Goal: Information Seeking & Learning: Learn about a topic

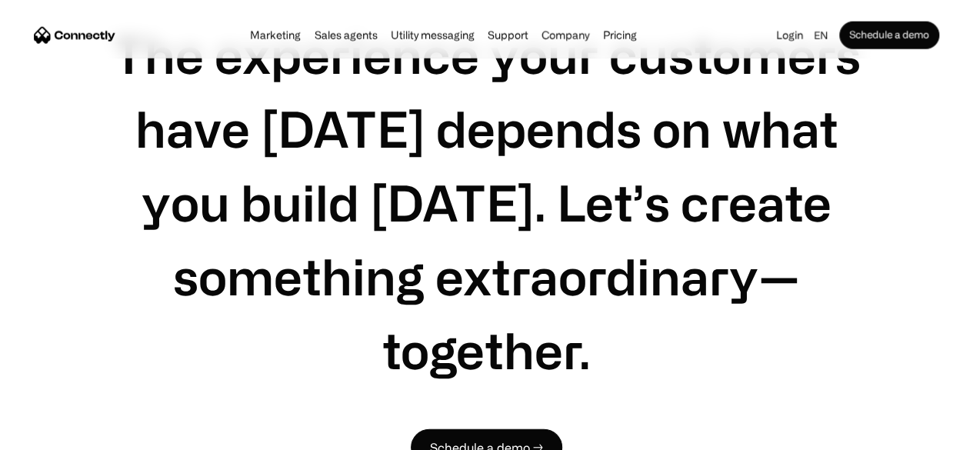
scroll to position [4872, 0]
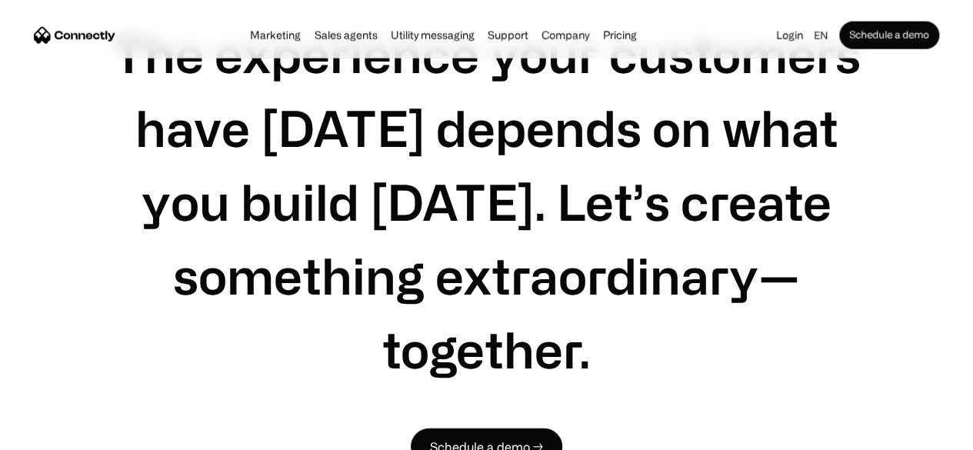
click at [570, 271] on h1 "The experience your customers have [DATE] depends on what you build [DATE]. Let…" at bounding box center [486, 201] width 800 height 369
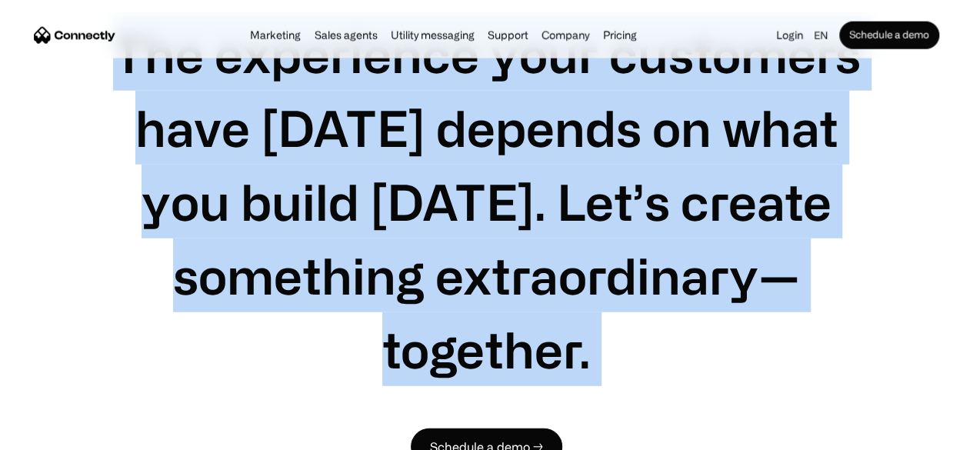
click at [570, 271] on h1 "The experience your customers have [DATE] depends on what you build [DATE]. Let…" at bounding box center [486, 201] width 800 height 369
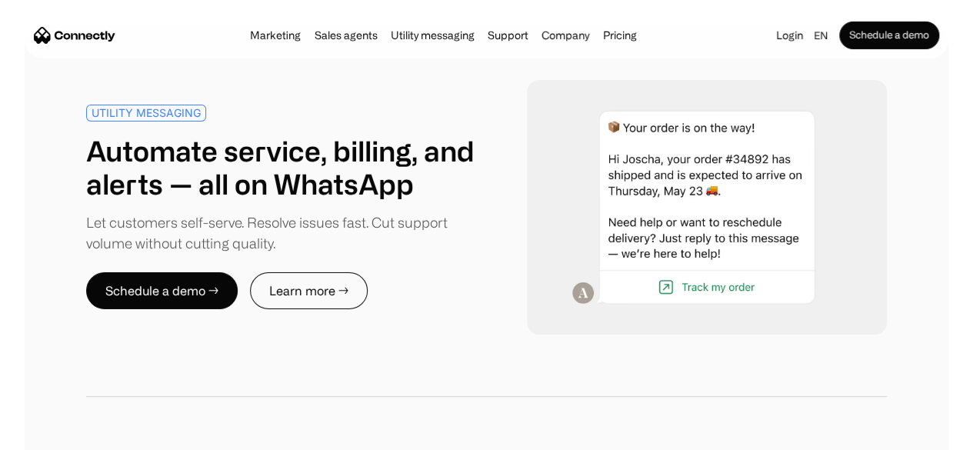
scroll to position [5489, 0]
click at [257, 136] on h1 "Automate service, billing, and alerts — all on WhatsApp" at bounding box center [286, 166] width 401 height 66
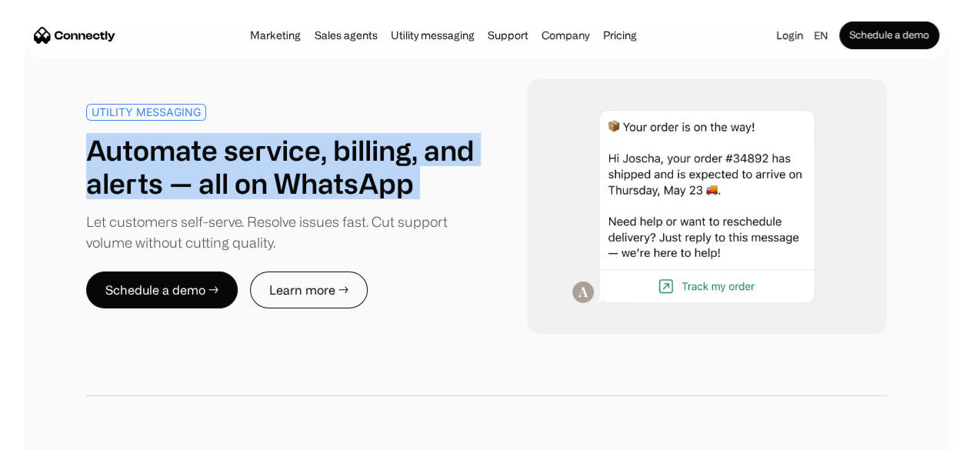
click at [257, 136] on h1 "Automate service, billing, and alerts — all on WhatsApp" at bounding box center [286, 166] width 401 height 66
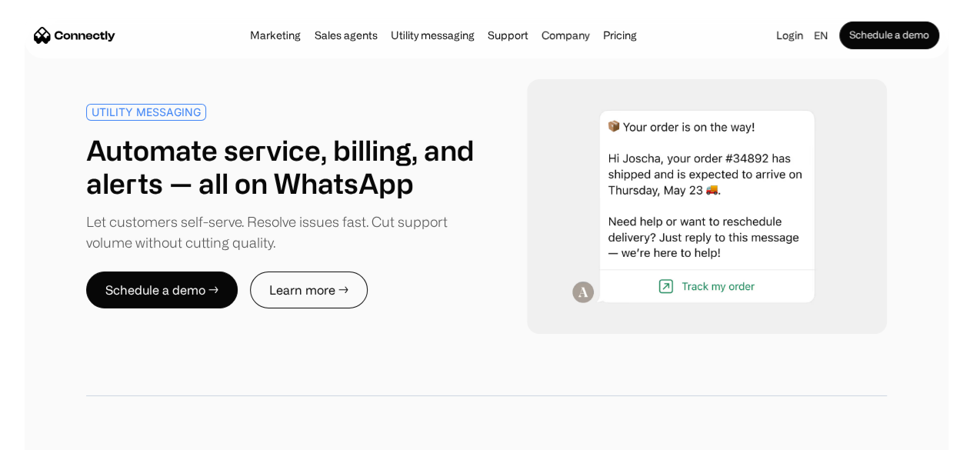
click at [280, 248] on div "Let customers self-serve. Resolve issues fast. Cut support volume without cutti…" at bounding box center [286, 232] width 401 height 42
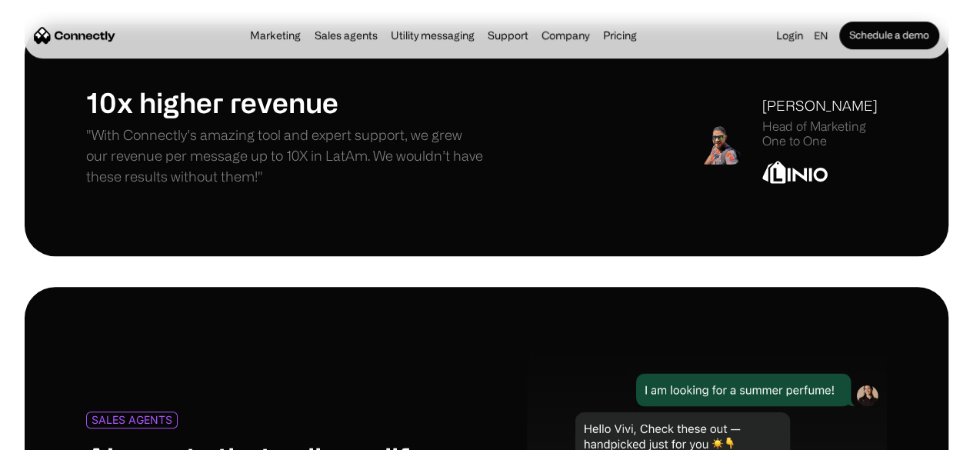
scroll to position [6341, 0]
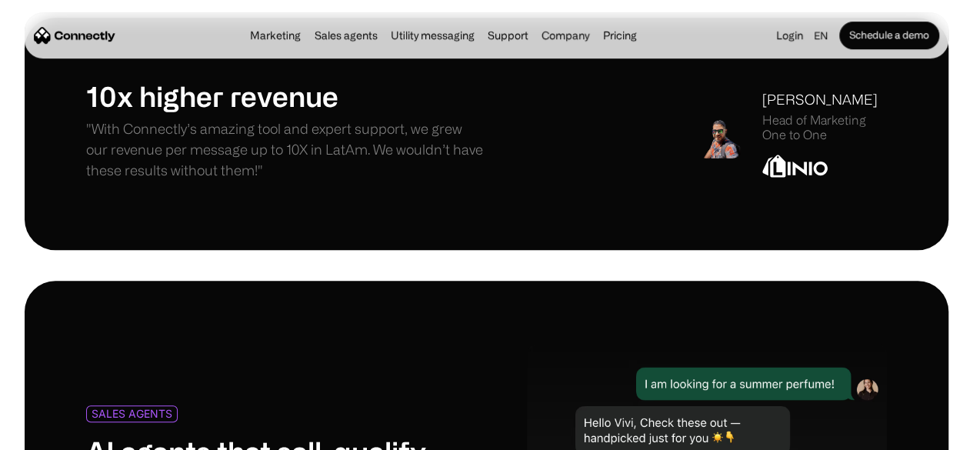
click at [441, 130] on p ""With Connectly’s amazing tool and expert support, we grew our revenue per mess…" at bounding box center [286, 149] width 401 height 62
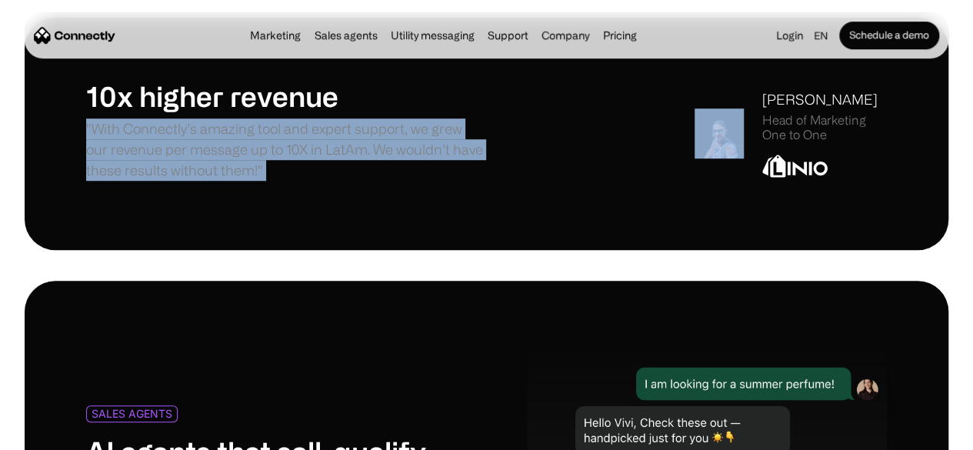
click at [441, 130] on p ""With Connectly’s amazing tool and expert support, we grew our revenue per mess…" at bounding box center [286, 149] width 401 height 62
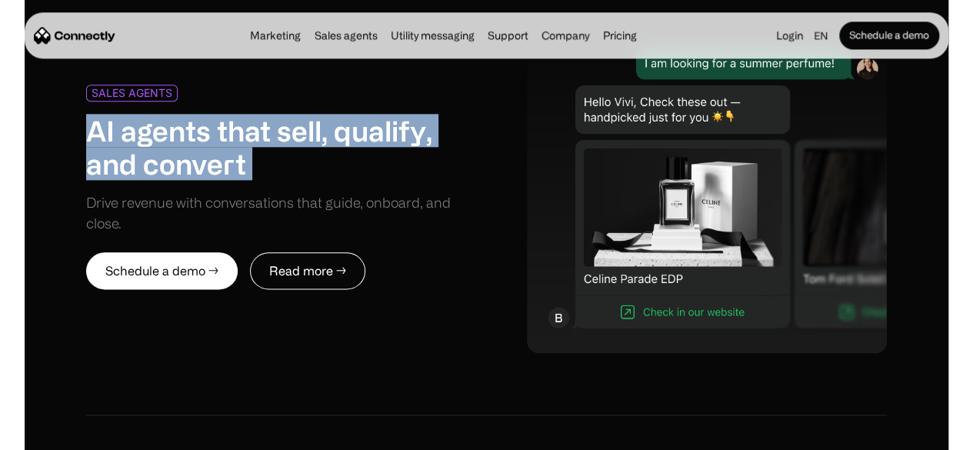
scroll to position [6886, 0]
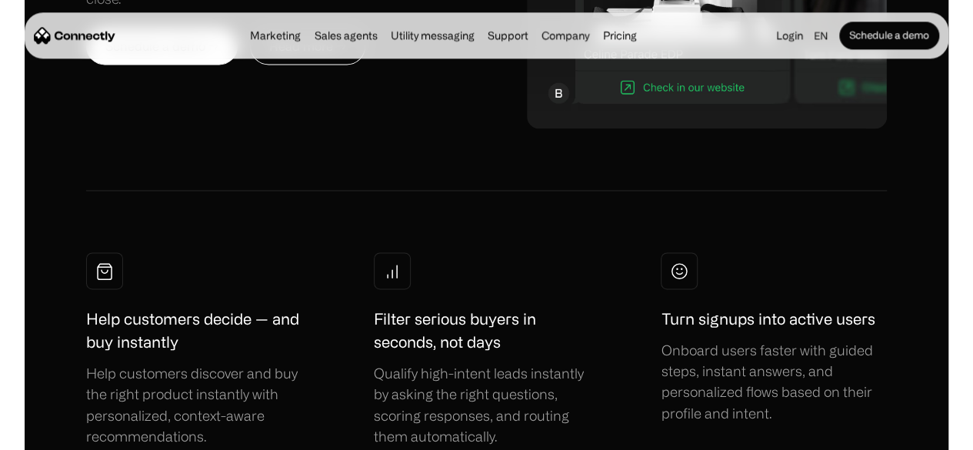
click at [311, 49] on nav "Marketing Sales agents Utility messaging Support Company About us Careers Conta…" at bounding box center [486, 36] width 905 height 28
click at [309, 35] on link "Sales agents" at bounding box center [345, 35] width 72 height 12
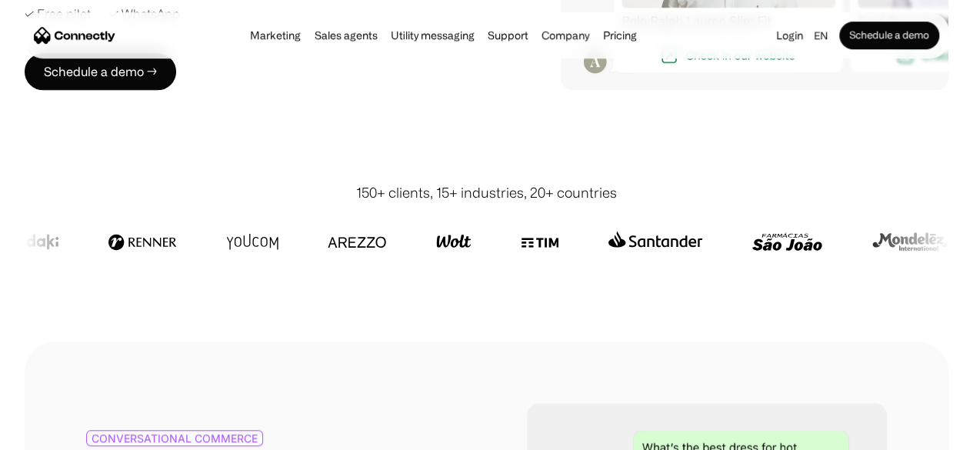
scroll to position [401, 0]
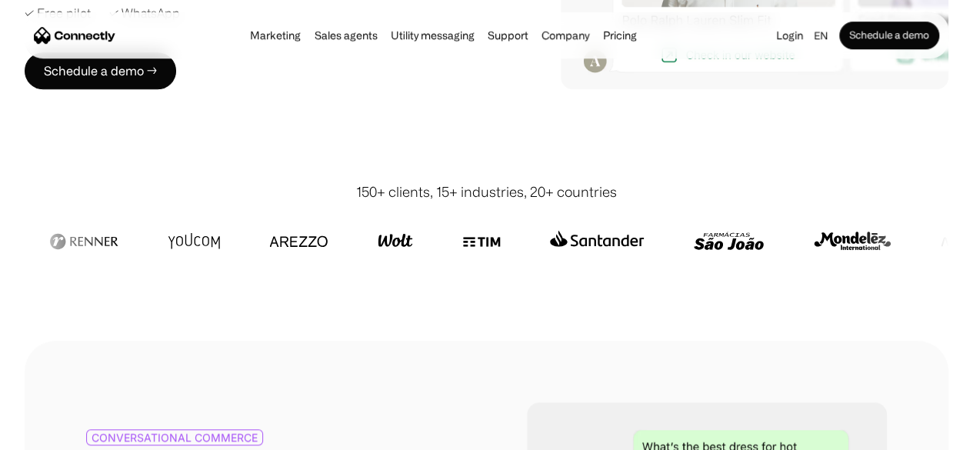
click at [424, 202] on div "150+ clients, 15+ industries, 20+ countries" at bounding box center [486, 191] width 261 height 21
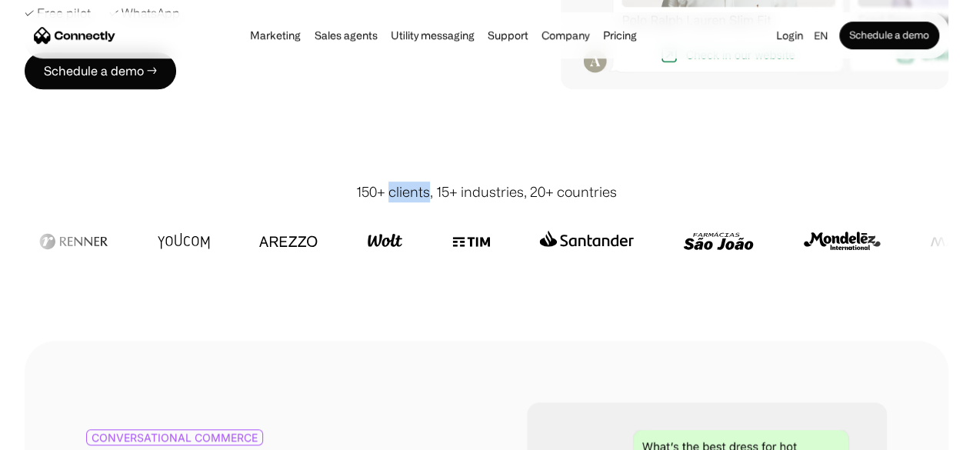
click at [424, 202] on div "150+ clients, 15+ industries, 20+ countries" at bounding box center [486, 191] width 261 height 21
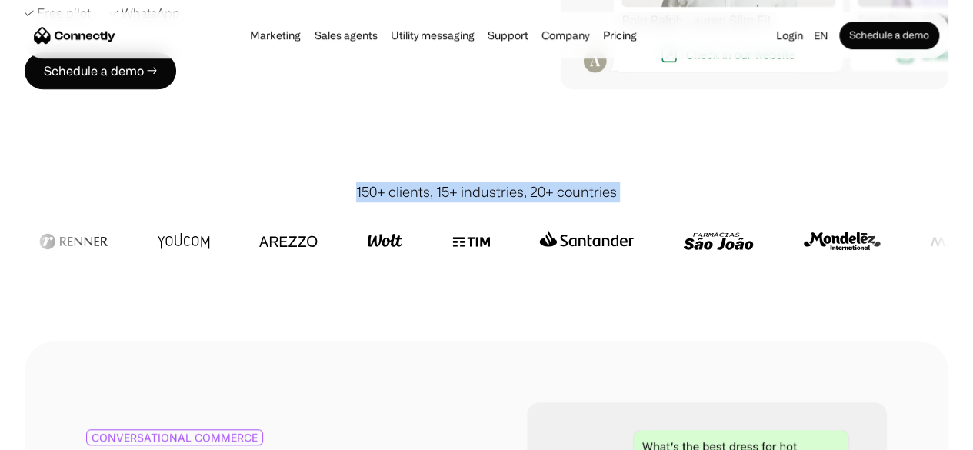
click at [424, 202] on div "150+ clients, 15+ industries, 20+ countries" at bounding box center [486, 191] width 261 height 21
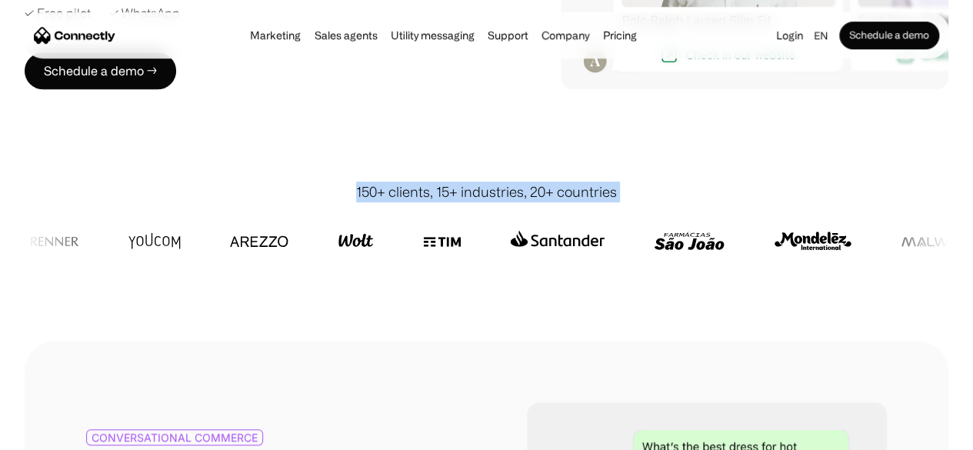
click at [424, 202] on div "150+ clients, 15+ industries, 20+ countries" at bounding box center [486, 191] width 261 height 21
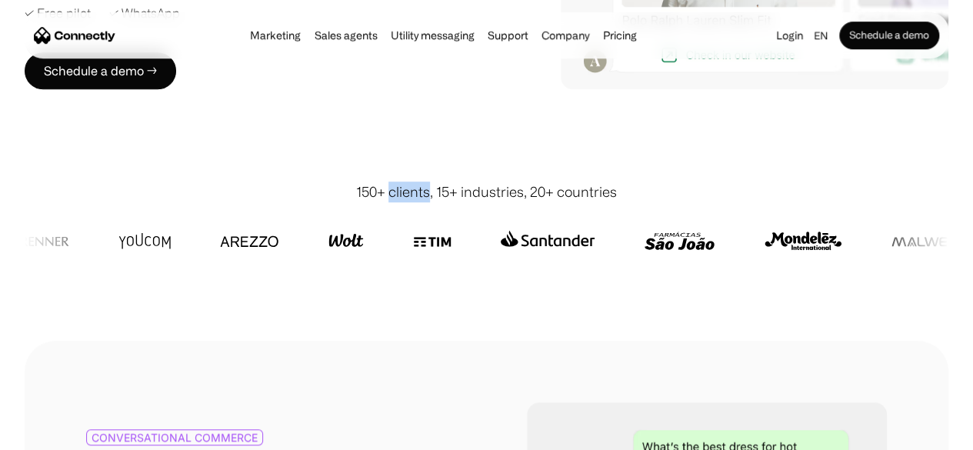
click at [424, 202] on div "150+ clients, 15+ industries, 20+ countries" at bounding box center [486, 191] width 261 height 21
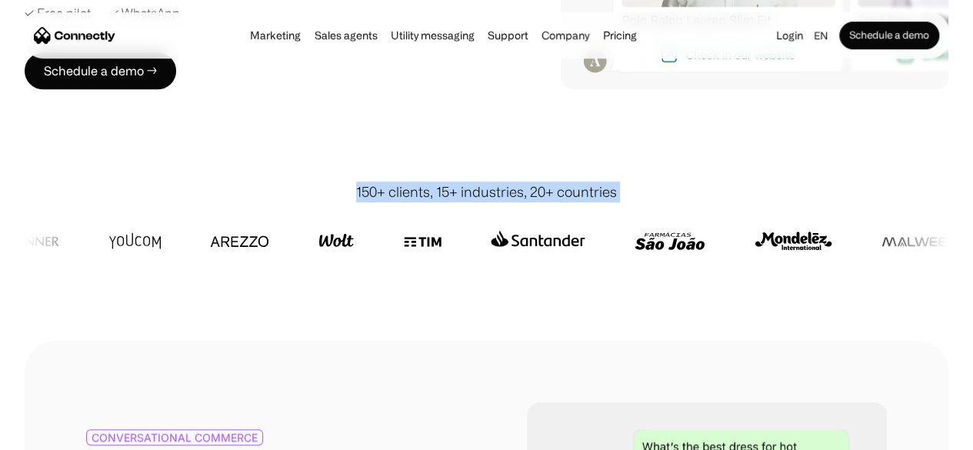
click at [424, 202] on div "150+ clients, 15+ industries, 20+ countries" at bounding box center [486, 191] width 261 height 21
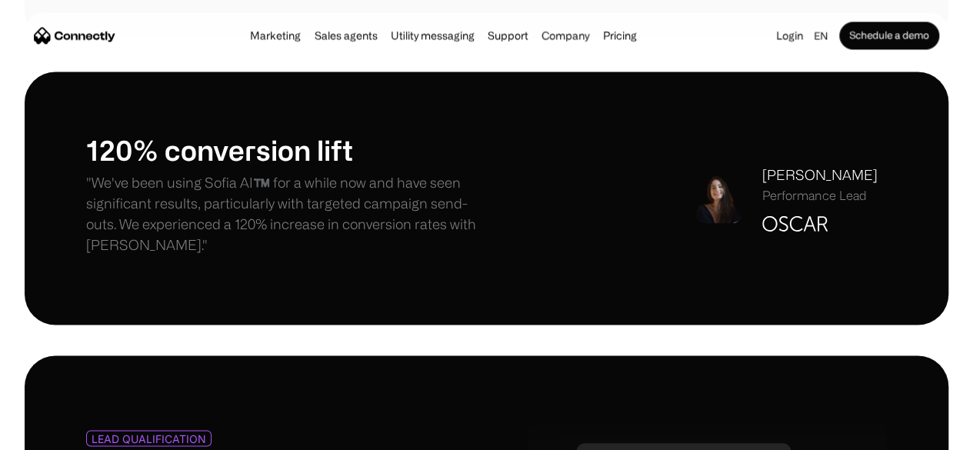
scroll to position [1122, 0]
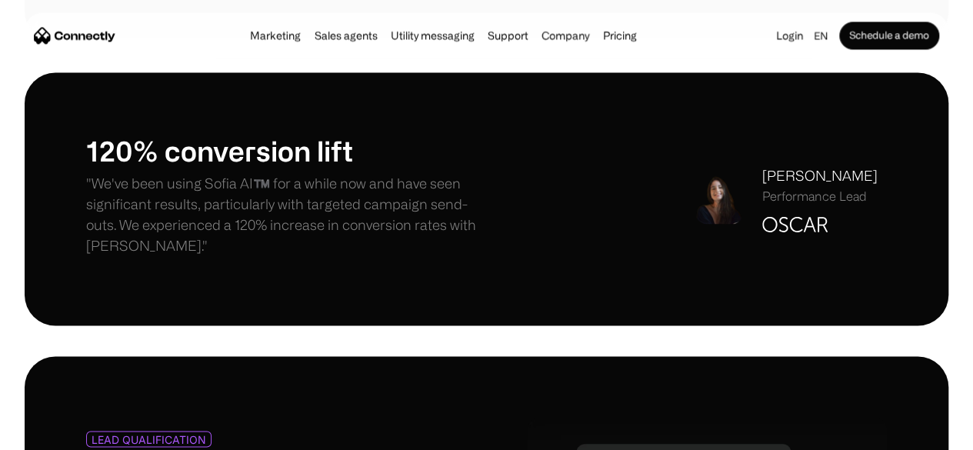
click at [246, 186] on p ""We've been using Sofia AI™️ for a while now and have seen significant results,…" at bounding box center [286, 214] width 401 height 83
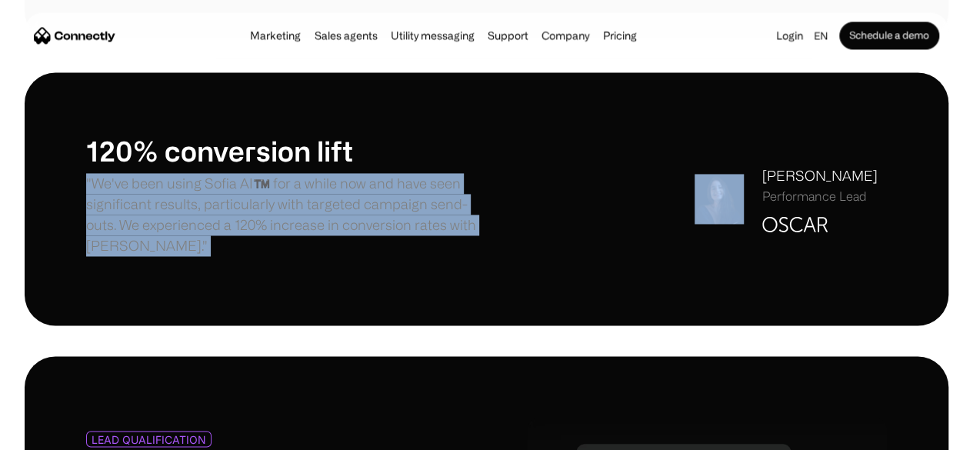
click at [246, 186] on p ""We've been using Sofia AI™️ for a while now and have seen significant results,…" at bounding box center [286, 214] width 401 height 83
click at [321, 233] on p ""We've been using Sofia AI™️ for a while now and have seen significant results,…" at bounding box center [286, 214] width 401 height 83
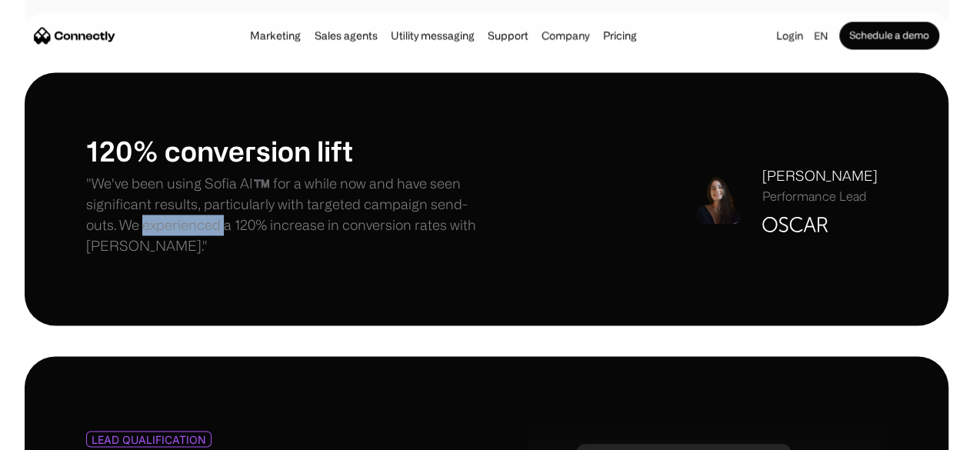
click at [321, 233] on p ""We've been using Sofia AI™️ for a while now and have seen significant results,…" at bounding box center [286, 214] width 401 height 83
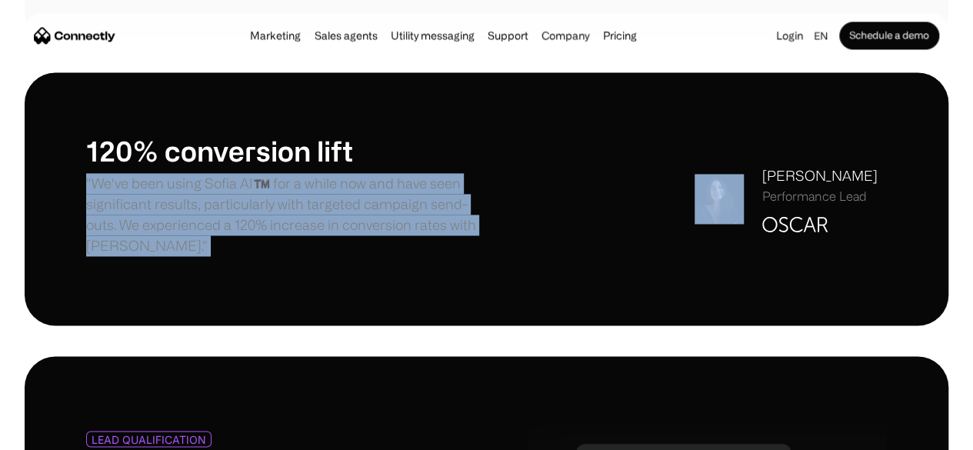
click at [321, 233] on p ""We've been using Sofia AI™️ for a while now and have seen significant results,…" at bounding box center [286, 214] width 401 height 83
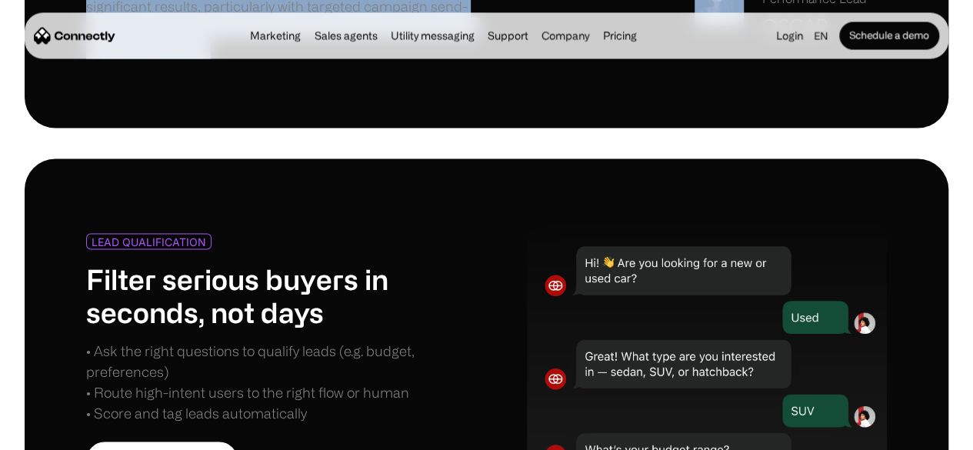
scroll to position [1315, 0]
